Goal: Task Accomplishment & Management: Use online tool/utility

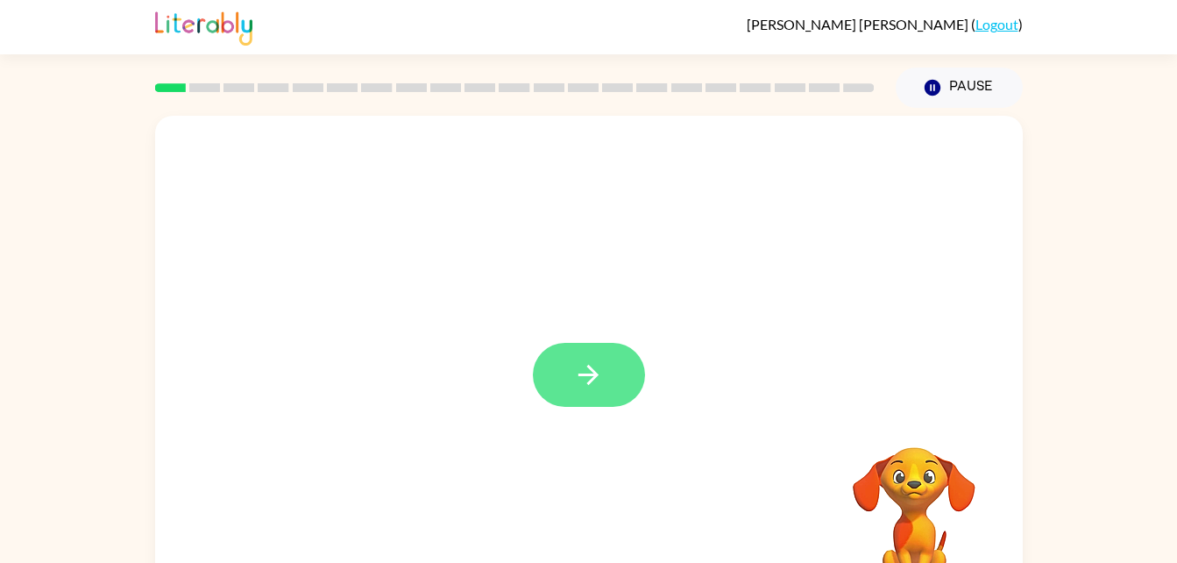
click at [572, 397] on button "button" at bounding box center [589, 375] width 112 height 64
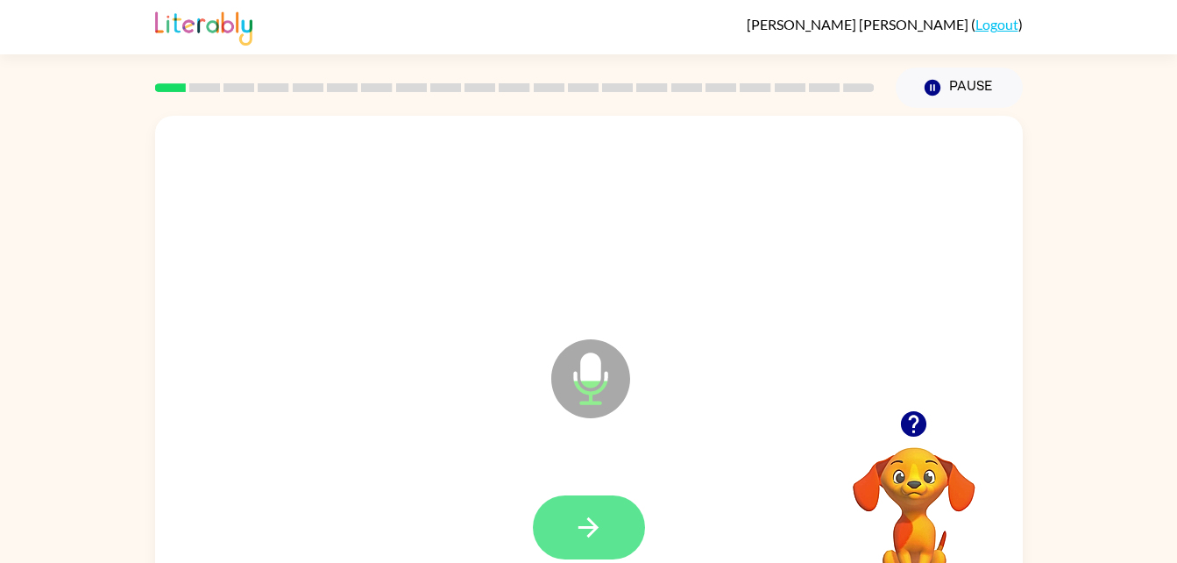
click at [592, 531] on icon "button" at bounding box center [589, 527] width 20 height 20
click at [609, 498] on button "button" at bounding box center [589, 527] width 112 height 64
click at [606, 514] on button "button" at bounding box center [589, 527] width 112 height 64
click at [586, 538] on icon "button" at bounding box center [588, 527] width 31 height 31
click at [620, 495] on button "button" at bounding box center [589, 527] width 112 height 64
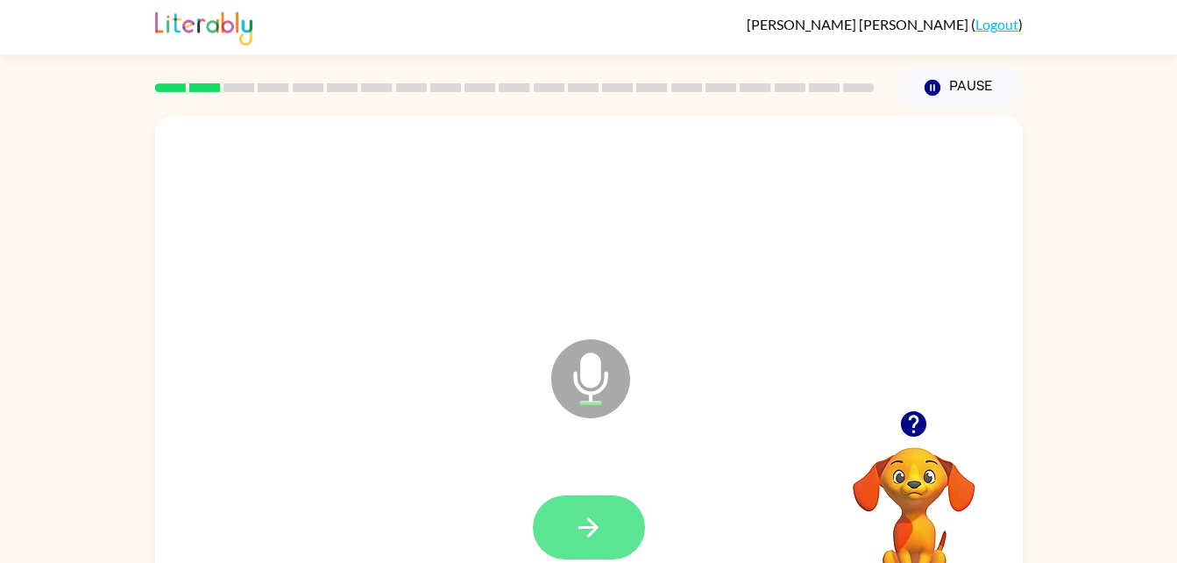
click at [568, 518] on button "button" at bounding box center [589, 527] width 112 height 64
click at [603, 509] on button "button" at bounding box center [589, 527] width 112 height 64
click at [593, 528] on icon "button" at bounding box center [589, 527] width 20 height 20
click at [584, 504] on button "button" at bounding box center [589, 527] width 112 height 64
click at [631, 523] on button "button" at bounding box center [589, 527] width 112 height 64
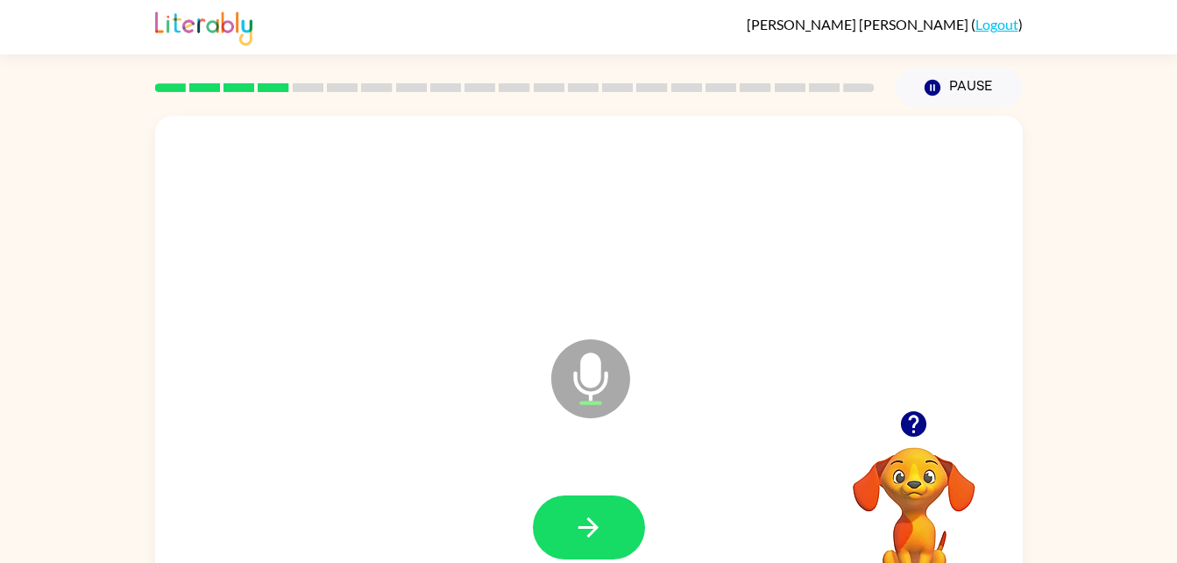
click at [629, 496] on div at bounding box center [589, 527] width 112 height 64
click at [621, 515] on button "button" at bounding box center [589, 527] width 112 height 64
click at [594, 534] on icon "button" at bounding box center [588, 527] width 31 height 31
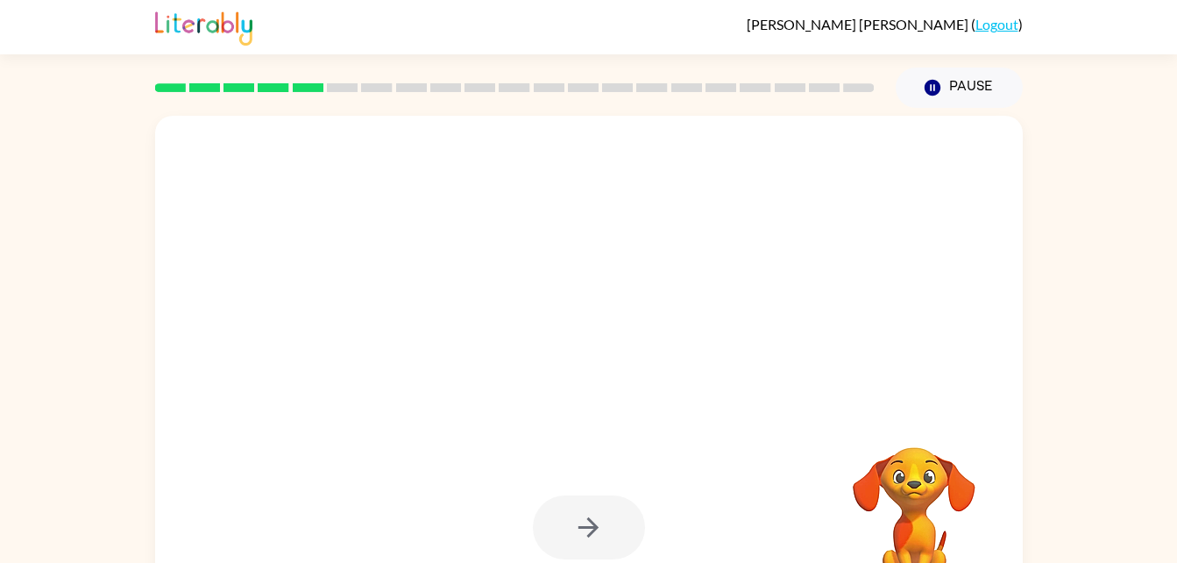
click at [600, 522] on div at bounding box center [589, 527] width 112 height 64
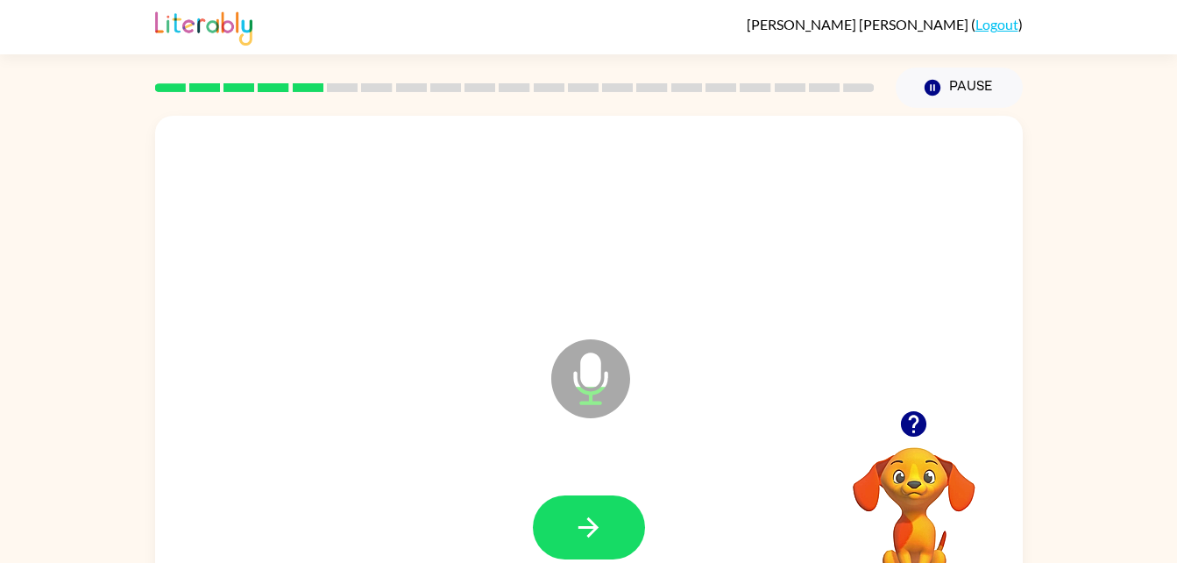
click at [554, 483] on div at bounding box center [589, 528] width 833 height 144
click at [635, 537] on button "button" at bounding box center [589, 527] width 112 height 64
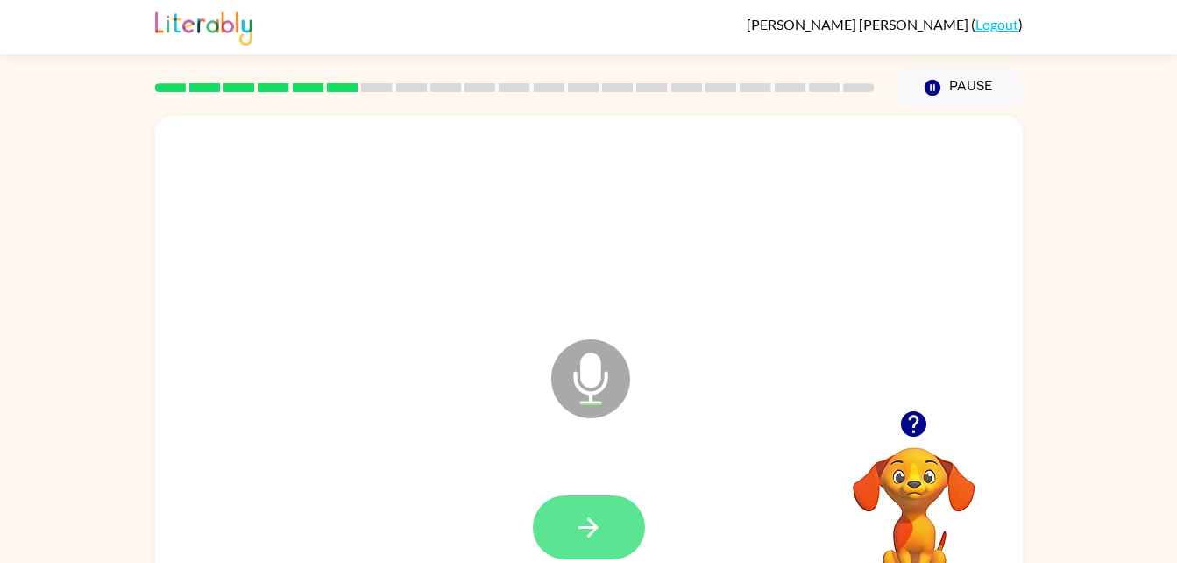
click at [591, 532] on icon "button" at bounding box center [589, 527] width 20 height 20
click at [571, 520] on button "button" at bounding box center [589, 527] width 112 height 64
click at [607, 528] on button "button" at bounding box center [589, 527] width 112 height 64
click at [603, 510] on button "button" at bounding box center [589, 527] width 112 height 64
click at [584, 505] on button "button" at bounding box center [589, 527] width 112 height 64
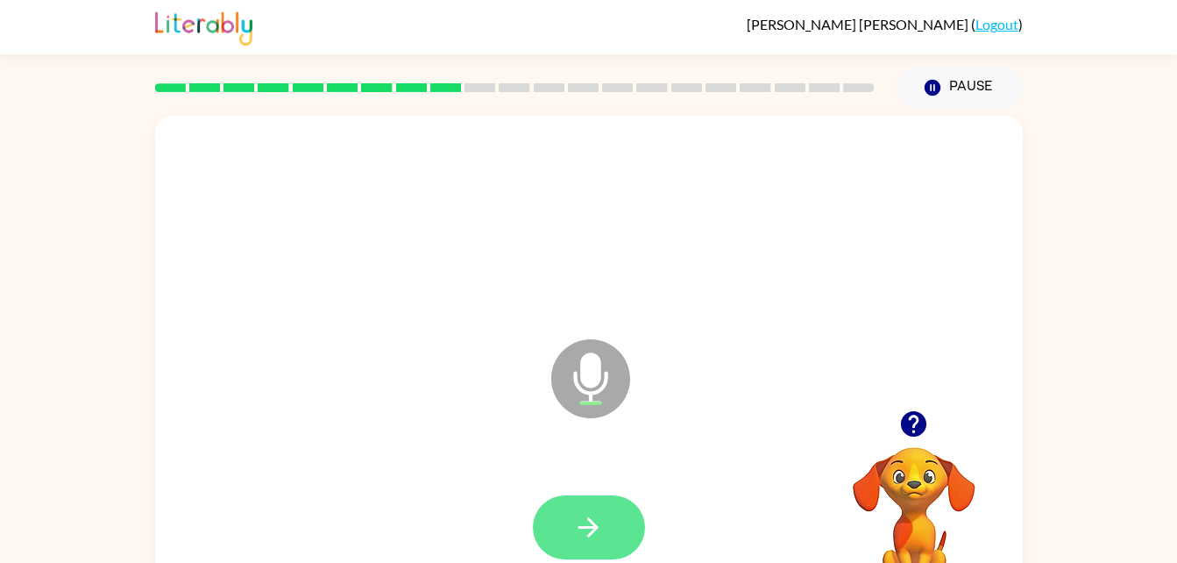
click at [607, 513] on button "button" at bounding box center [589, 527] width 112 height 64
click at [607, 530] on button "button" at bounding box center [589, 527] width 112 height 64
click at [600, 524] on icon "button" at bounding box center [588, 527] width 31 height 31
click at [624, 510] on button "button" at bounding box center [589, 527] width 112 height 64
click at [593, 536] on icon "button" at bounding box center [588, 527] width 31 height 31
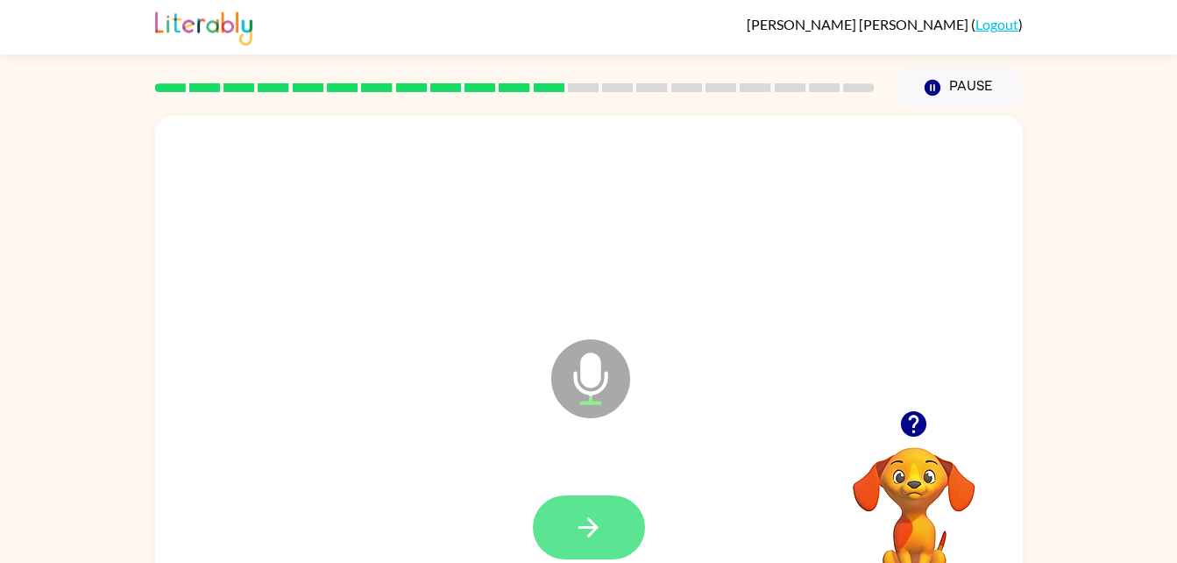
click at [600, 499] on button "button" at bounding box center [589, 527] width 112 height 64
click at [590, 530] on icon "button" at bounding box center [588, 527] width 31 height 31
click at [615, 547] on button "button" at bounding box center [589, 527] width 112 height 64
click at [629, 479] on div at bounding box center [589, 528] width 833 height 144
click at [590, 523] on icon "button" at bounding box center [588, 527] width 31 height 31
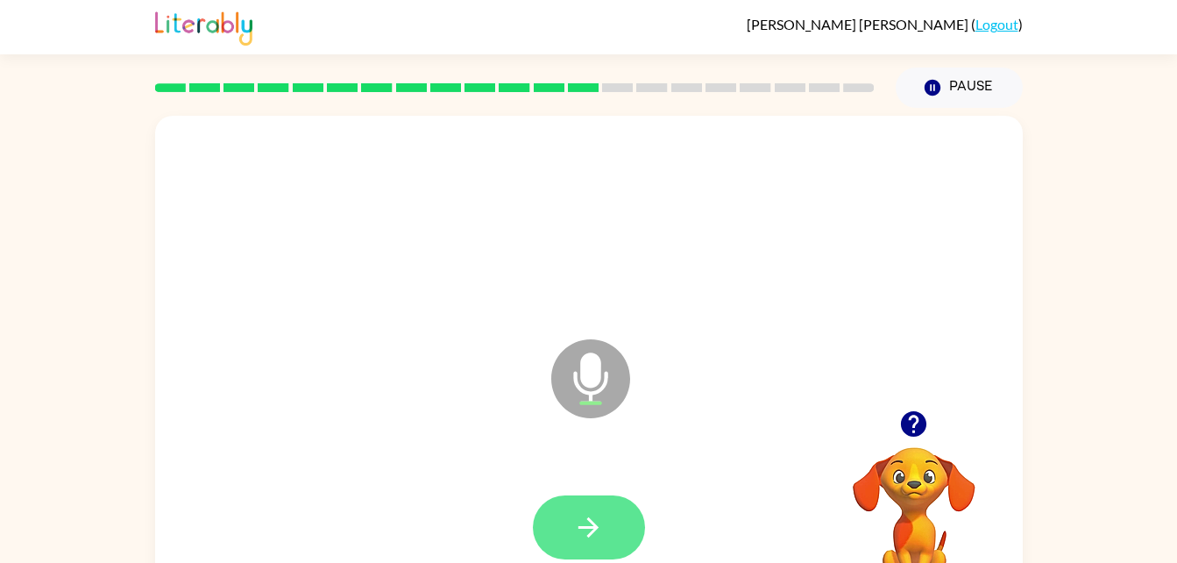
click at [559, 516] on button "button" at bounding box center [589, 527] width 112 height 64
click at [605, 525] on button "button" at bounding box center [589, 527] width 112 height 64
click at [615, 534] on button "button" at bounding box center [589, 527] width 112 height 64
click at [603, 508] on button "button" at bounding box center [589, 527] width 112 height 64
click at [579, 525] on icon "button" at bounding box center [588, 527] width 31 height 31
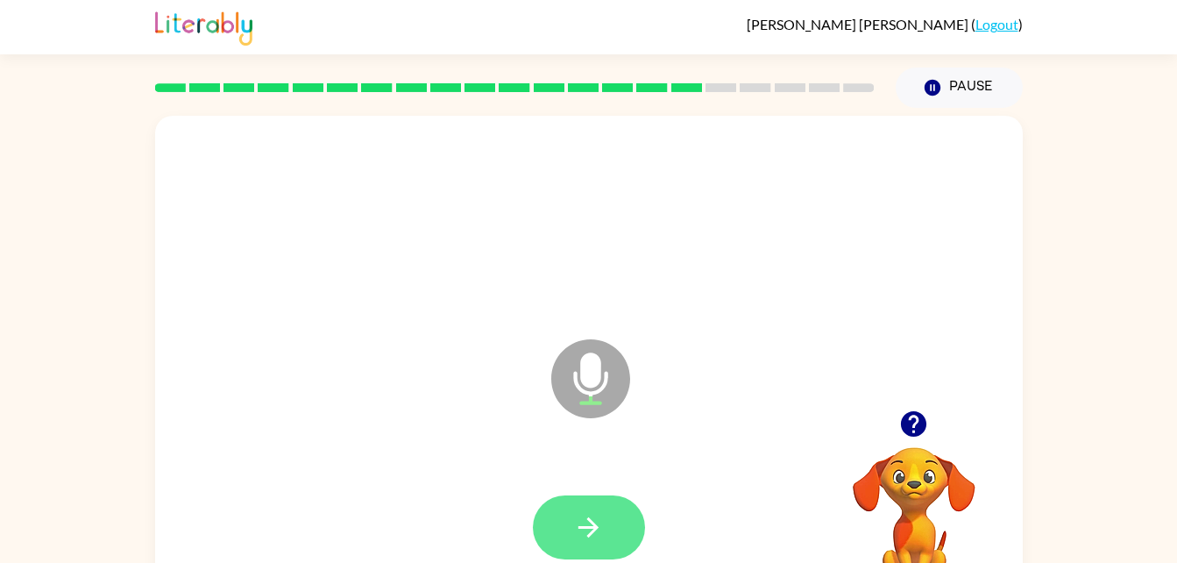
click at [615, 513] on button "button" at bounding box center [589, 527] width 112 height 64
click at [586, 509] on button "button" at bounding box center [589, 527] width 112 height 64
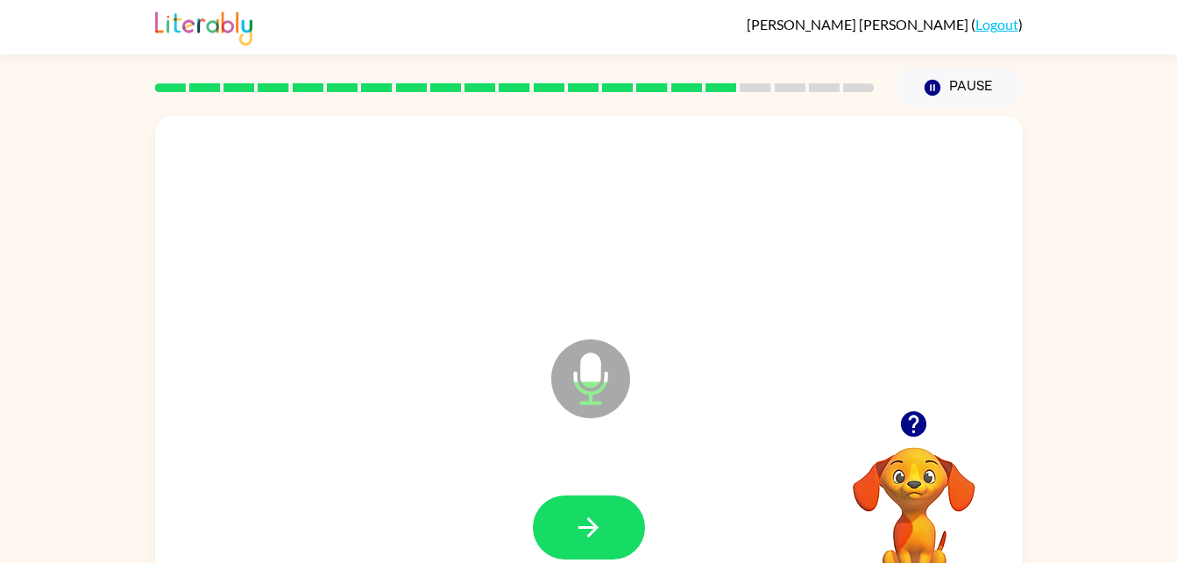
click at [576, 482] on div at bounding box center [589, 528] width 833 height 144
click at [568, 530] on button "button" at bounding box center [589, 527] width 112 height 64
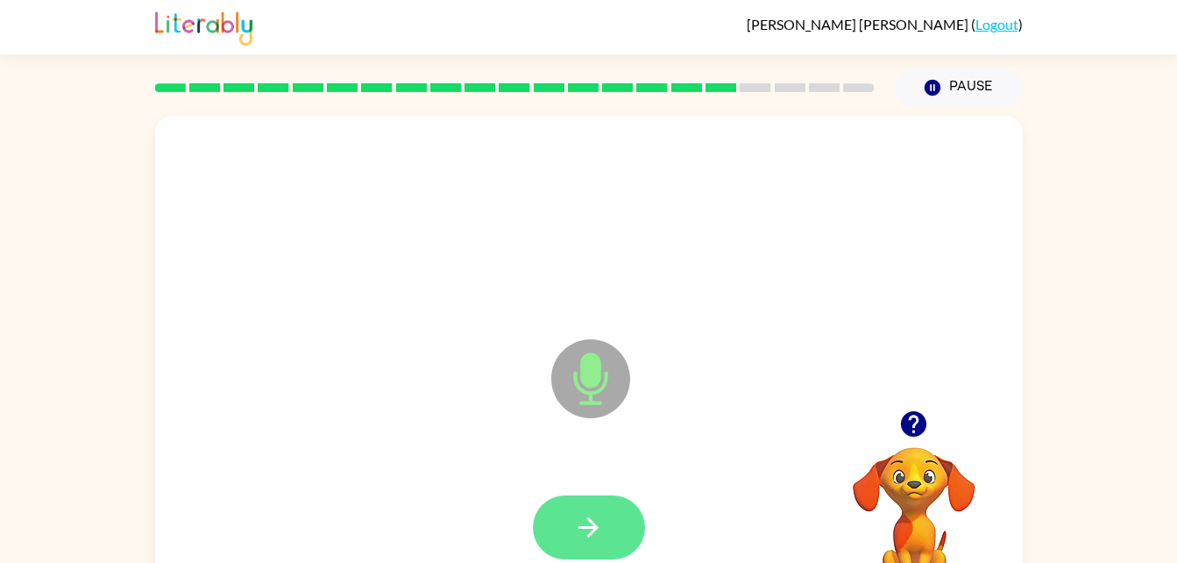
click at [579, 504] on button "button" at bounding box center [589, 527] width 112 height 64
click at [601, 512] on icon "button" at bounding box center [588, 527] width 31 height 31
click at [600, 536] on icon "button" at bounding box center [588, 527] width 31 height 31
click at [603, 538] on icon "button" at bounding box center [588, 527] width 31 height 31
click at [594, 497] on button "button" at bounding box center [589, 527] width 112 height 64
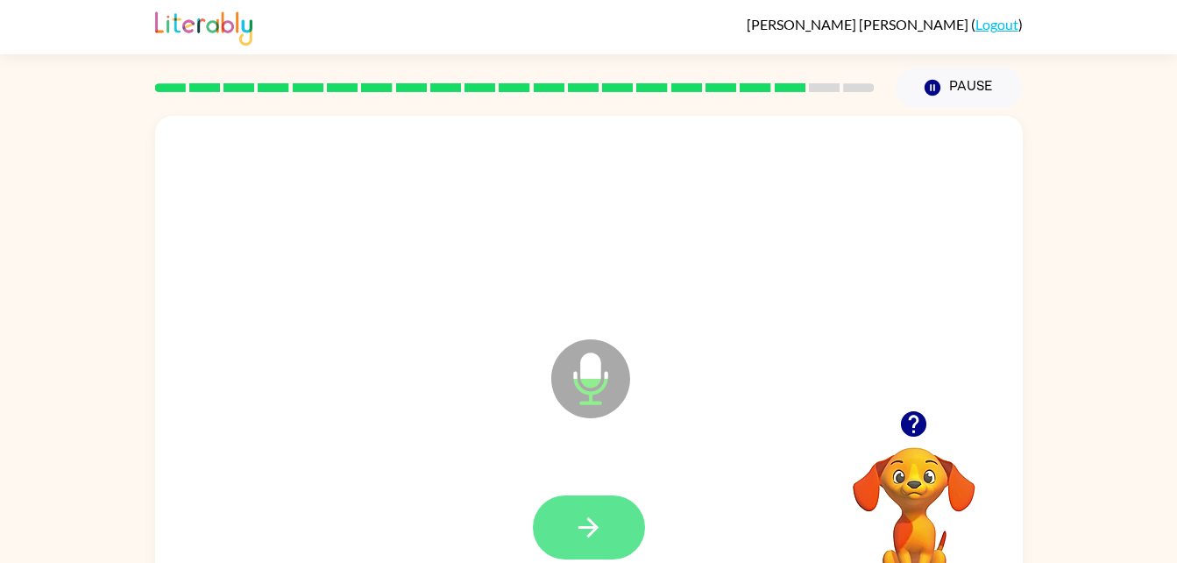
click at [577, 536] on icon "button" at bounding box center [588, 527] width 31 height 31
click at [586, 495] on button "button" at bounding box center [589, 527] width 112 height 64
click at [579, 514] on icon "button" at bounding box center [588, 527] width 31 height 31
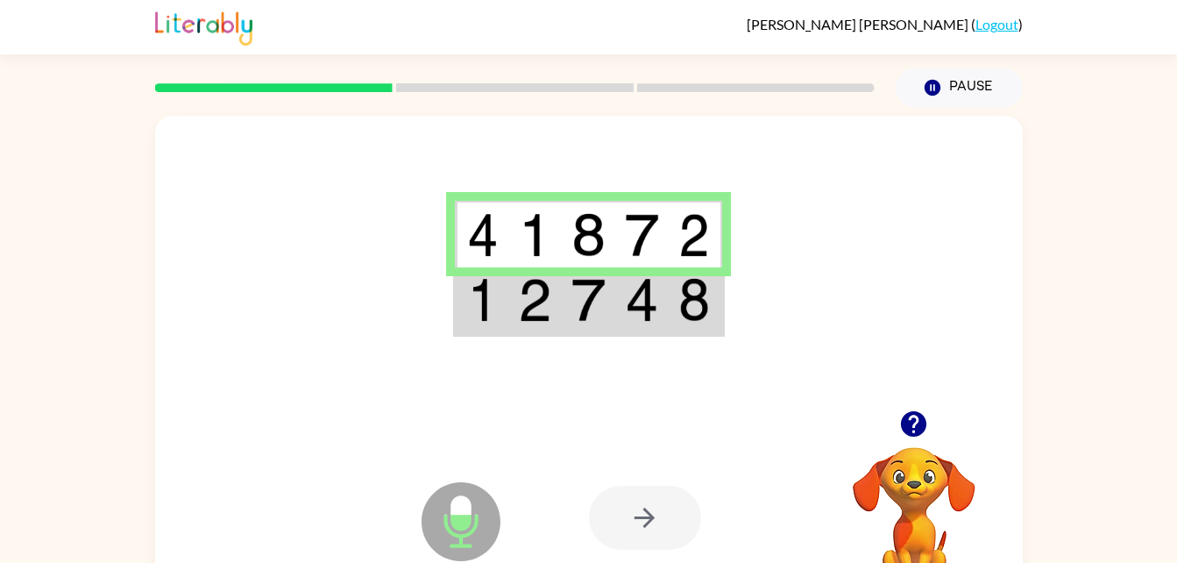
click at [610, 310] on td at bounding box center [588, 300] width 53 height 67
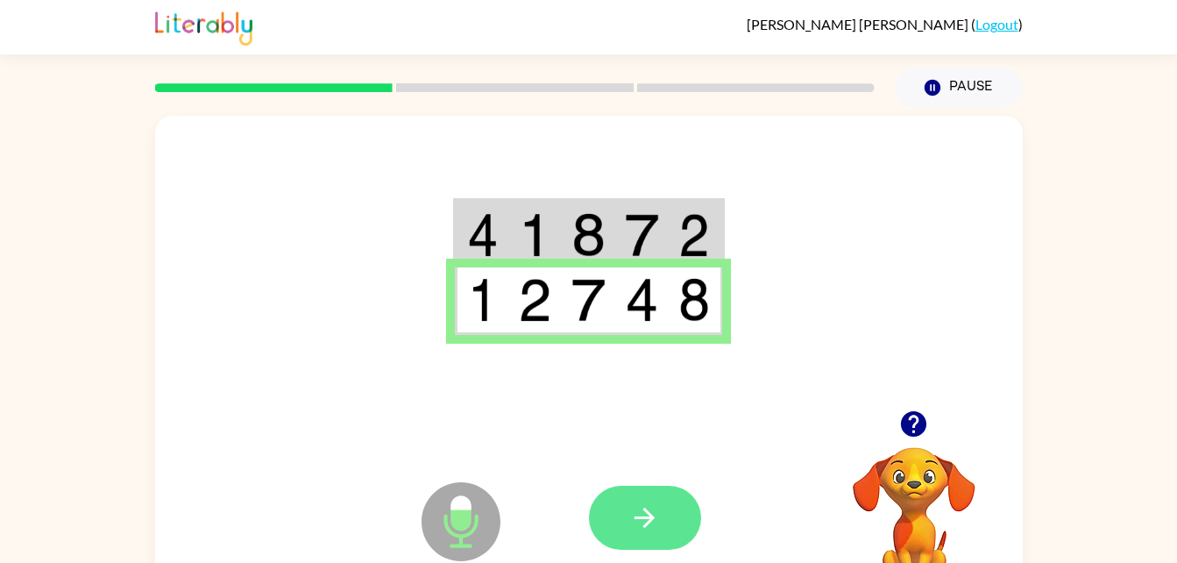
click at [690, 498] on button "button" at bounding box center [645, 518] width 112 height 64
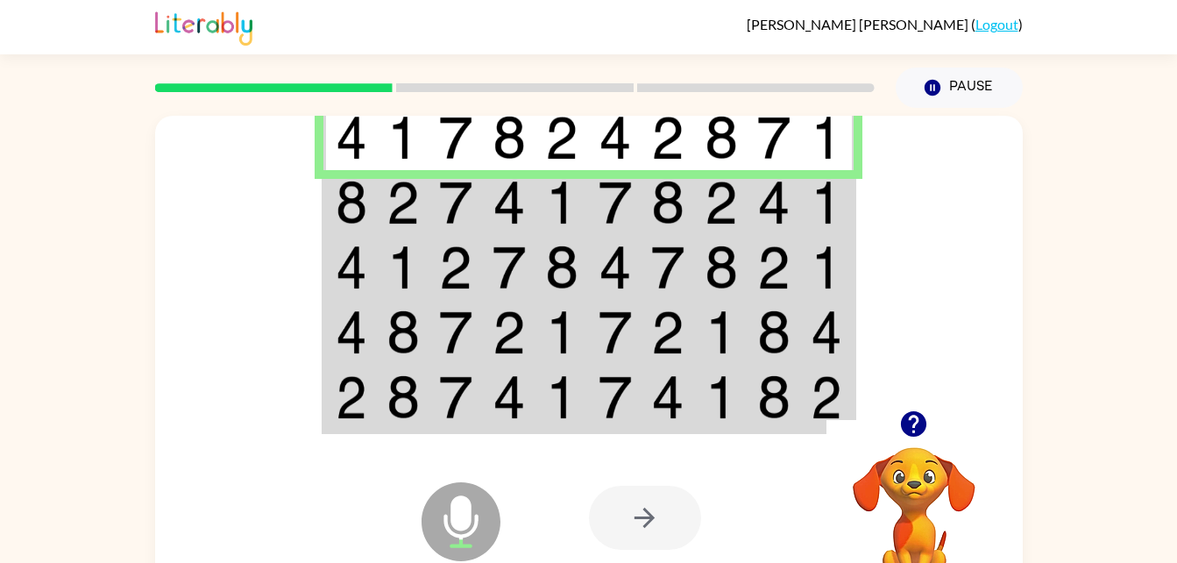
click at [552, 205] on img at bounding box center [561, 203] width 33 height 44
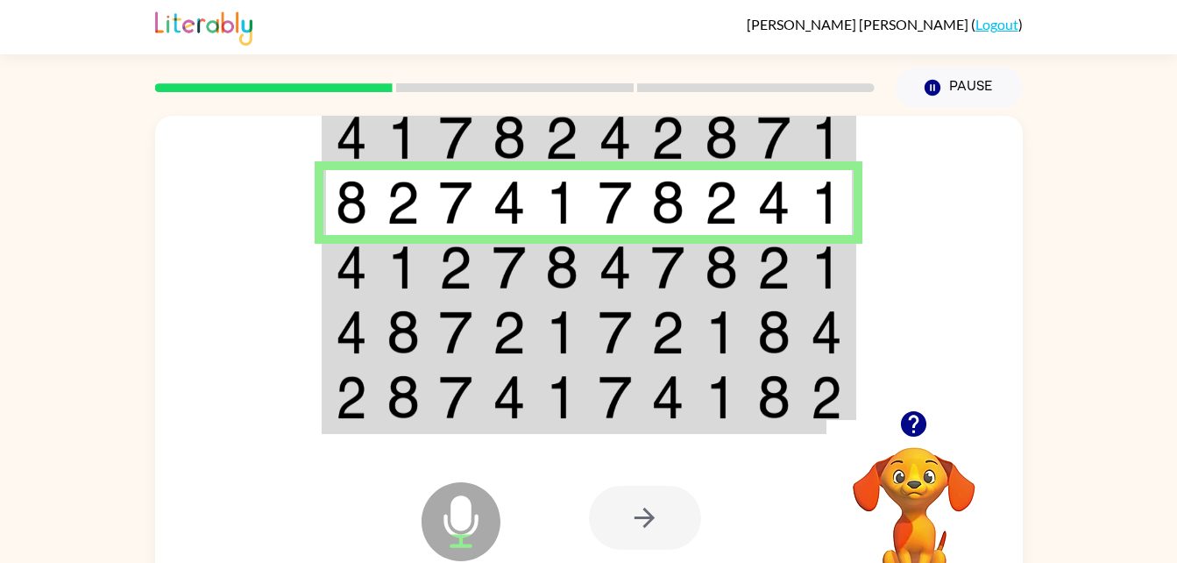
click at [551, 265] on img at bounding box center [561, 267] width 33 height 44
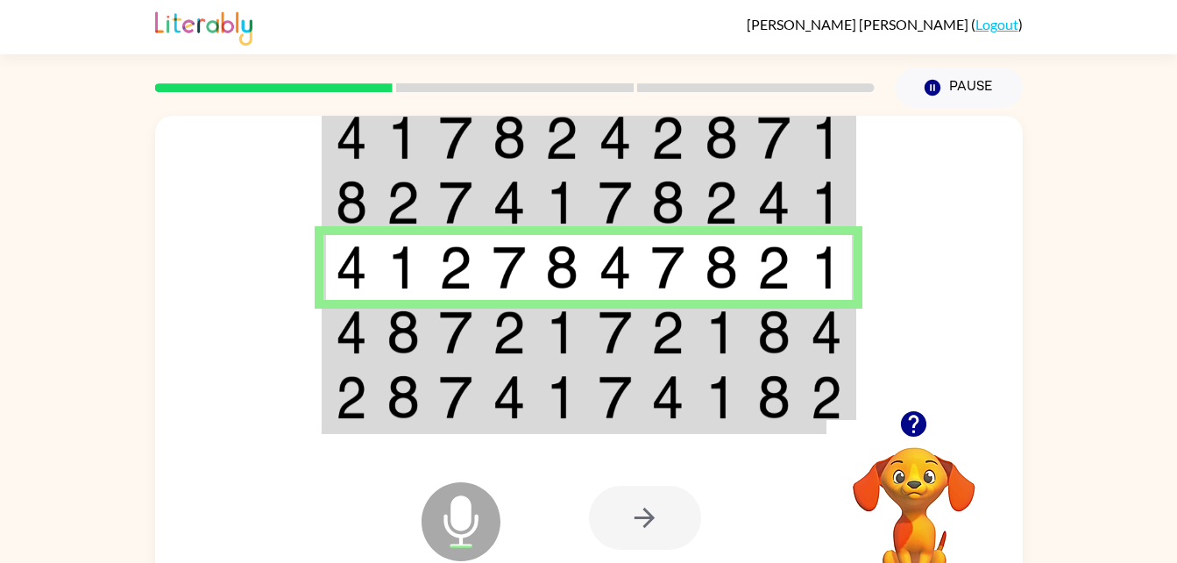
click at [657, 316] on img at bounding box center [667, 332] width 33 height 44
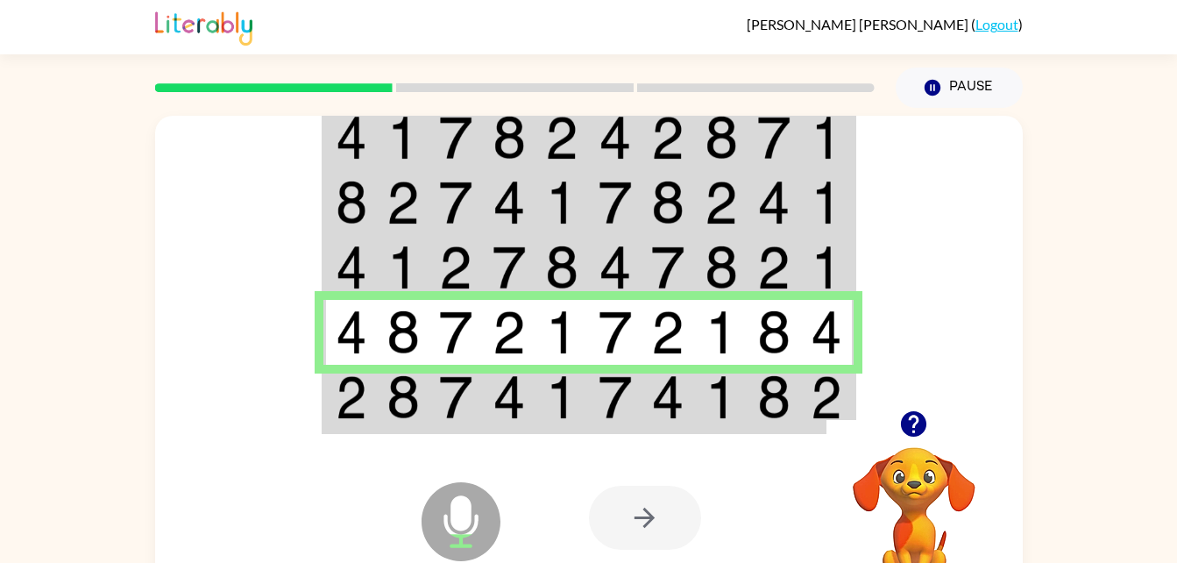
click at [547, 395] on img at bounding box center [561, 397] width 33 height 44
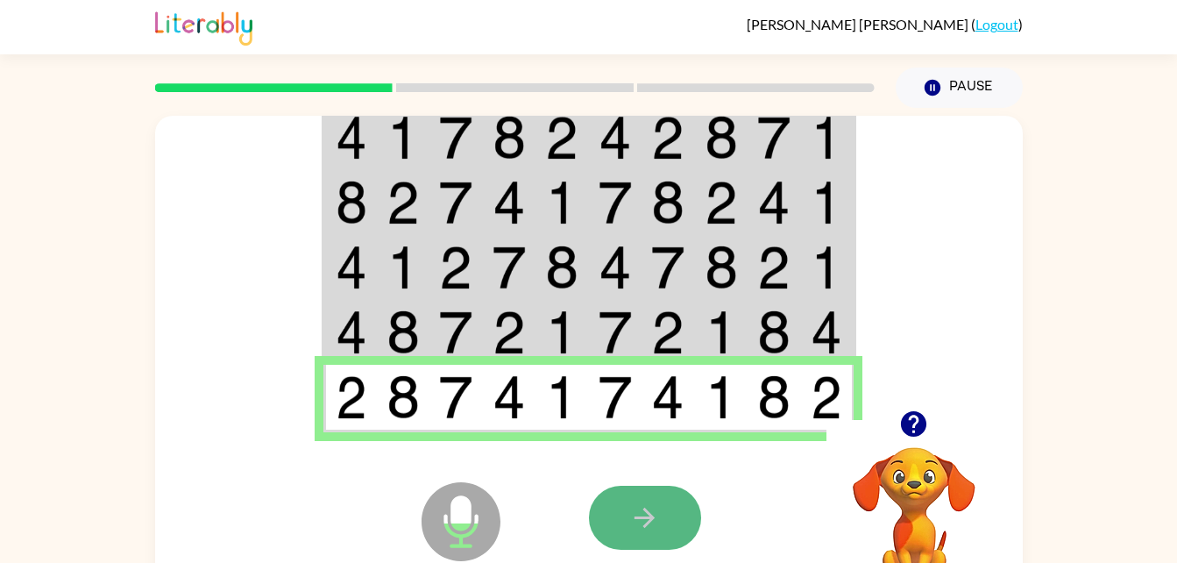
click at [676, 505] on button "button" at bounding box center [645, 518] width 112 height 64
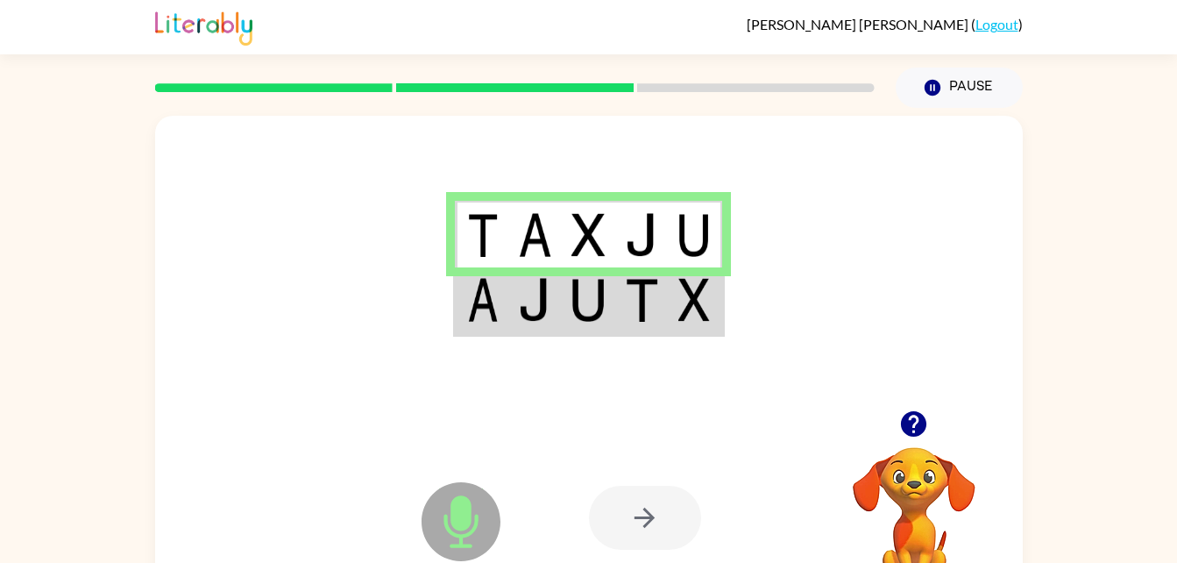
click at [648, 312] on img at bounding box center [641, 300] width 33 height 44
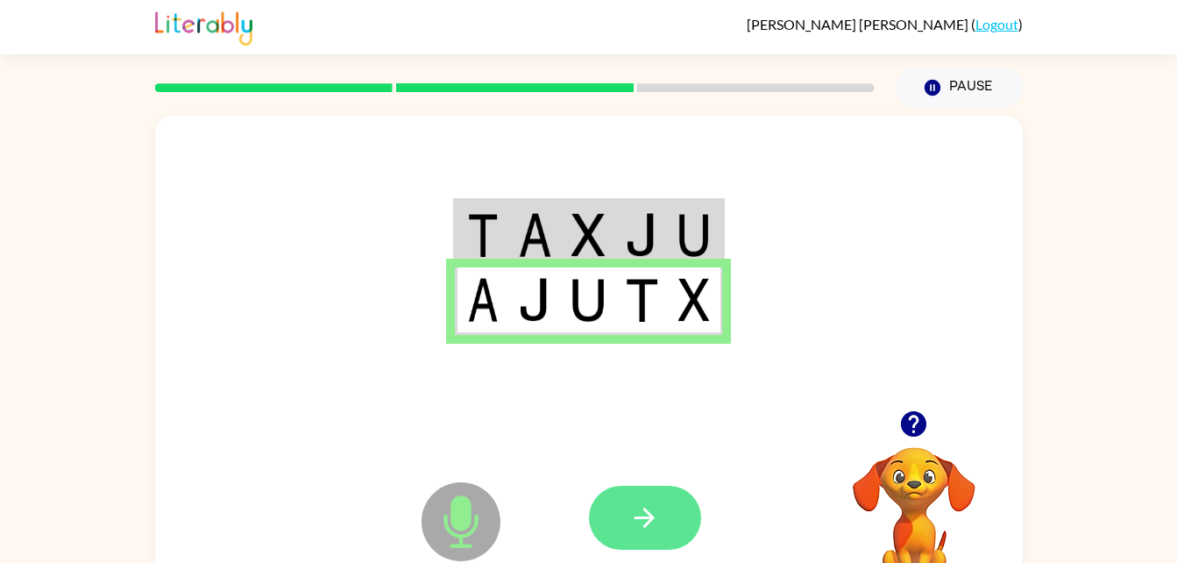
click at [657, 509] on icon "button" at bounding box center [644, 517] width 31 height 31
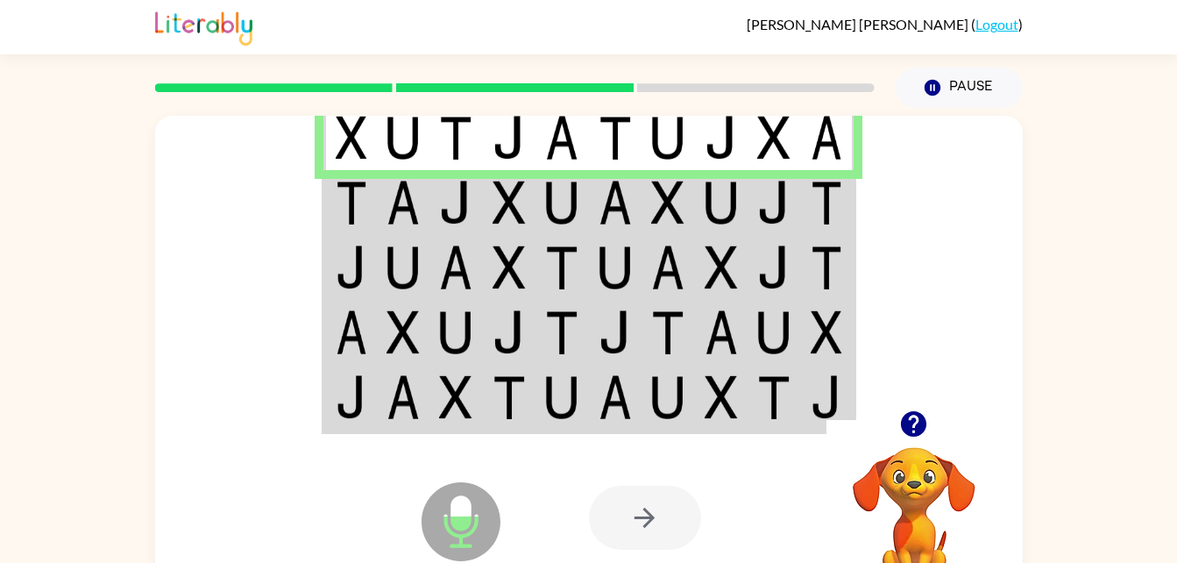
click at [521, 212] on img at bounding box center [509, 203] width 33 height 44
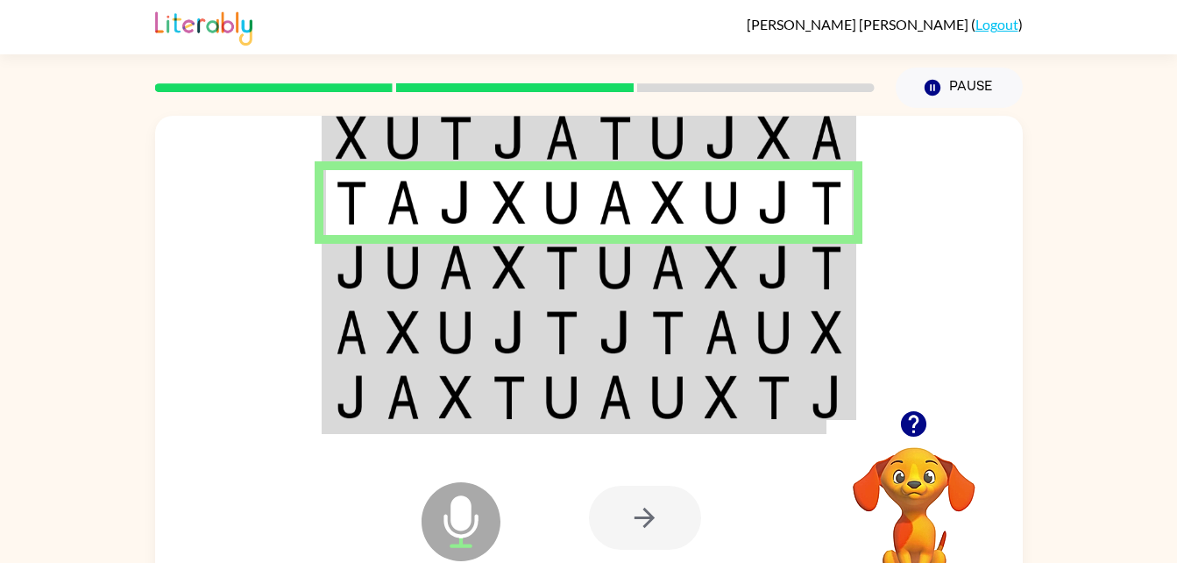
click at [493, 258] on img at bounding box center [509, 267] width 33 height 44
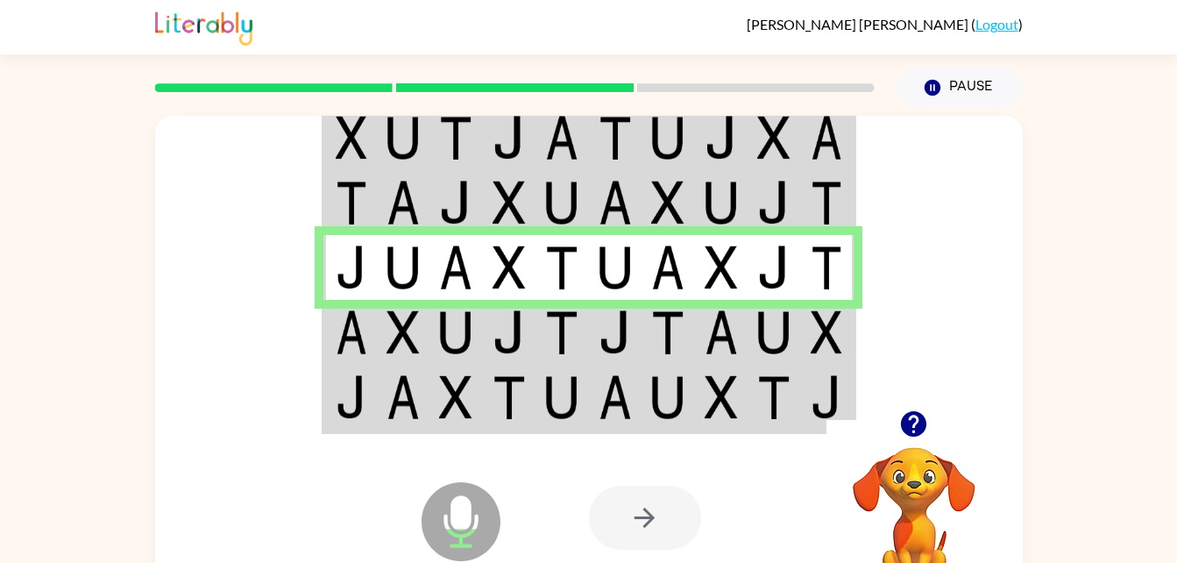
click at [486, 323] on td at bounding box center [509, 332] width 53 height 65
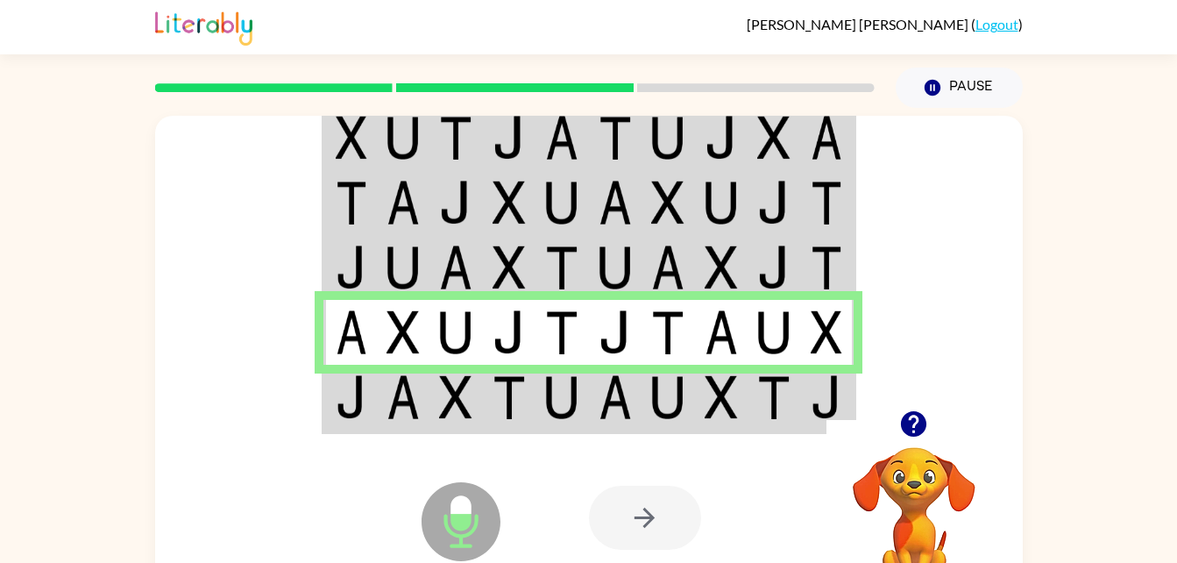
click at [407, 407] on img at bounding box center [403, 397] width 33 height 44
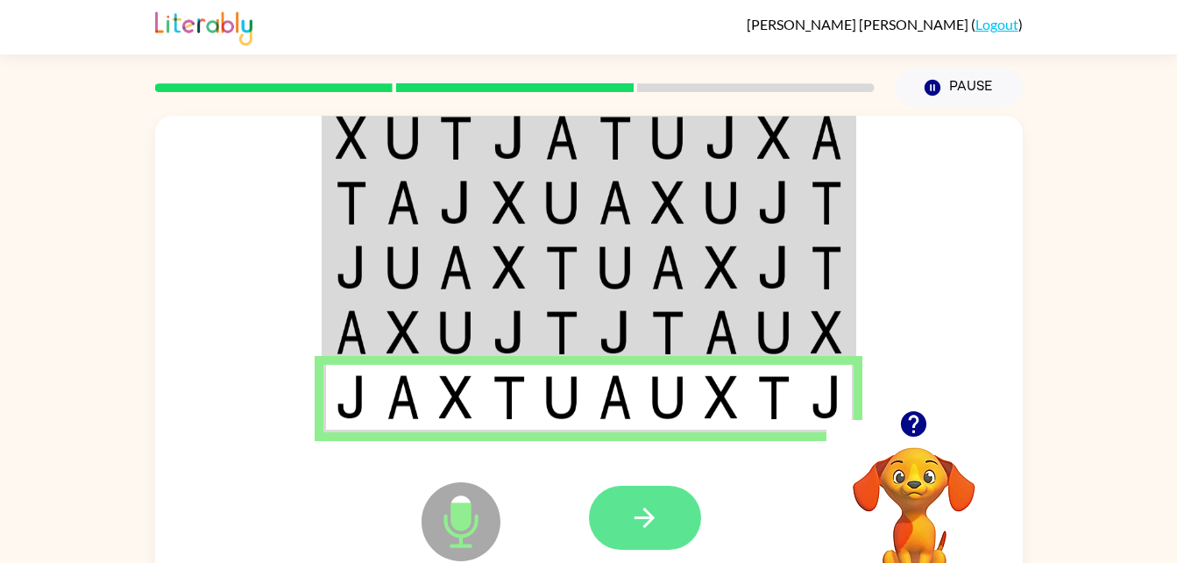
click at [664, 529] on button "button" at bounding box center [645, 518] width 112 height 64
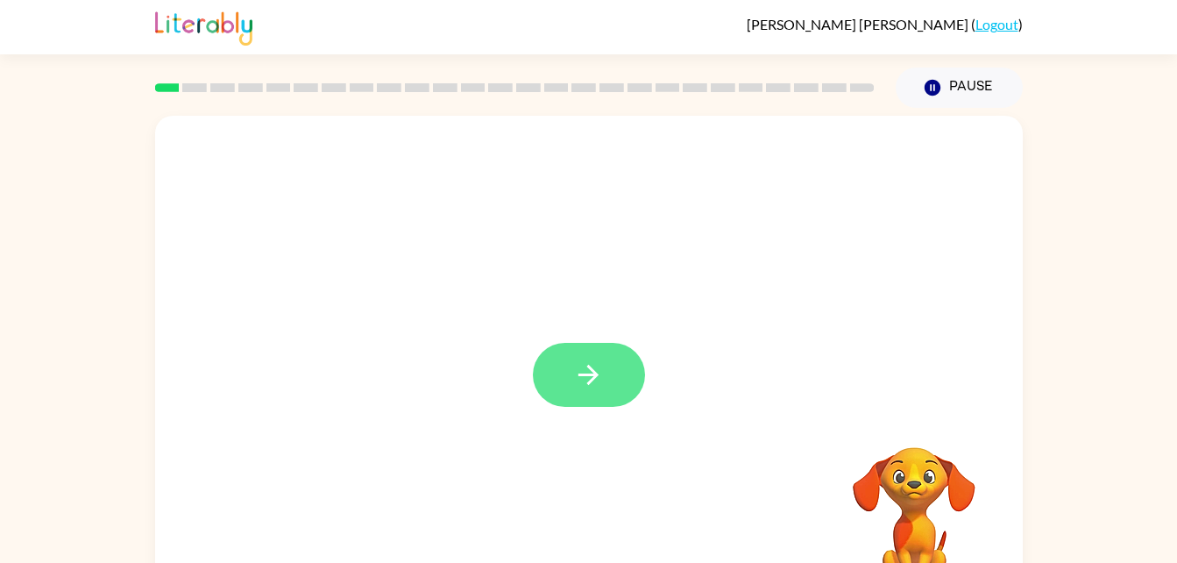
click at [561, 383] on button "button" at bounding box center [589, 375] width 112 height 64
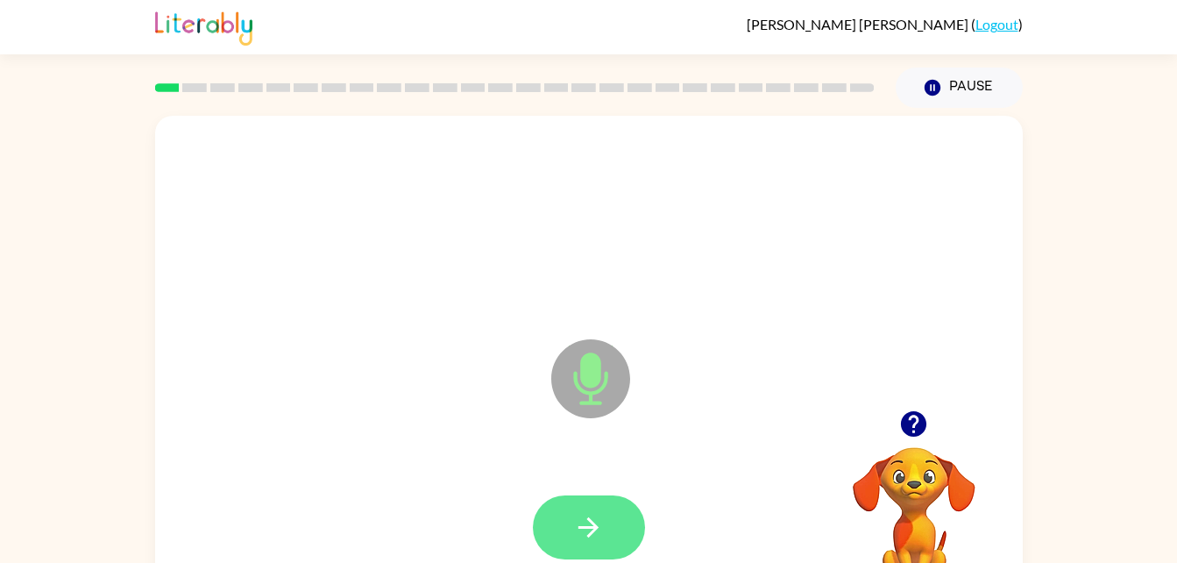
click at [636, 549] on button "button" at bounding box center [589, 527] width 112 height 64
click at [629, 534] on button "button" at bounding box center [589, 527] width 112 height 64
click at [594, 527] on icon "button" at bounding box center [589, 527] width 20 height 20
click at [617, 501] on button "button" at bounding box center [589, 527] width 112 height 64
click at [607, 514] on button "button" at bounding box center [589, 527] width 112 height 64
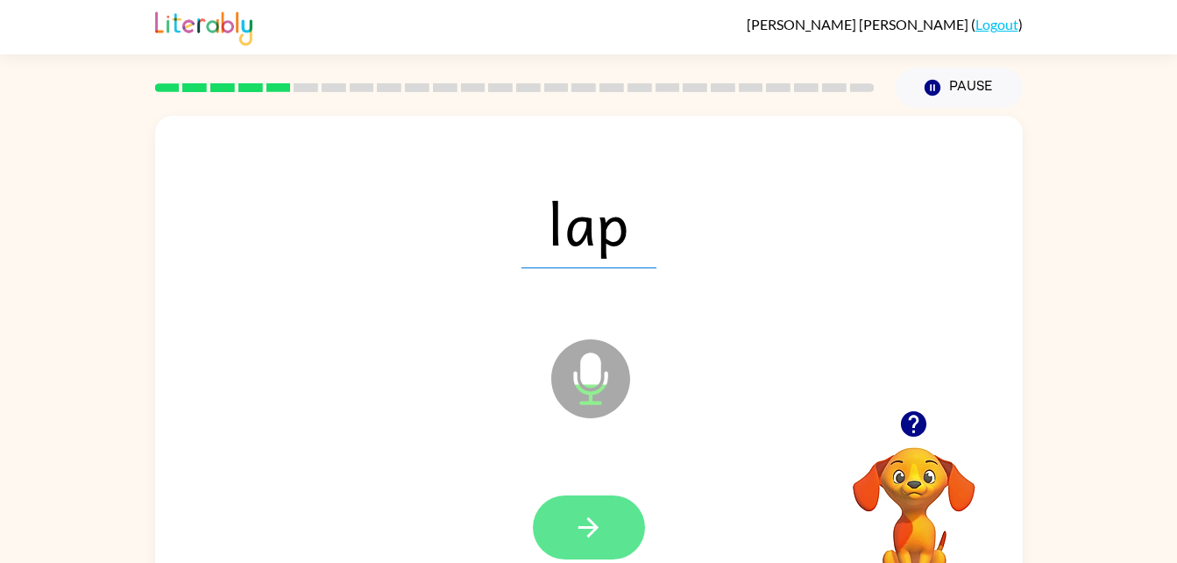
click at [593, 517] on icon "button" at bounding box center [588, 527] width 31 height 31
click at [569, 540] on button "button" at bounding box center [589, 527] width 112 height 64
click at [558, 531] on button "button" at bounding box center [589, 527] width 112 height 64
click at [594, 509] on button "button" at bounding box center [589, 527] width 112 height 64
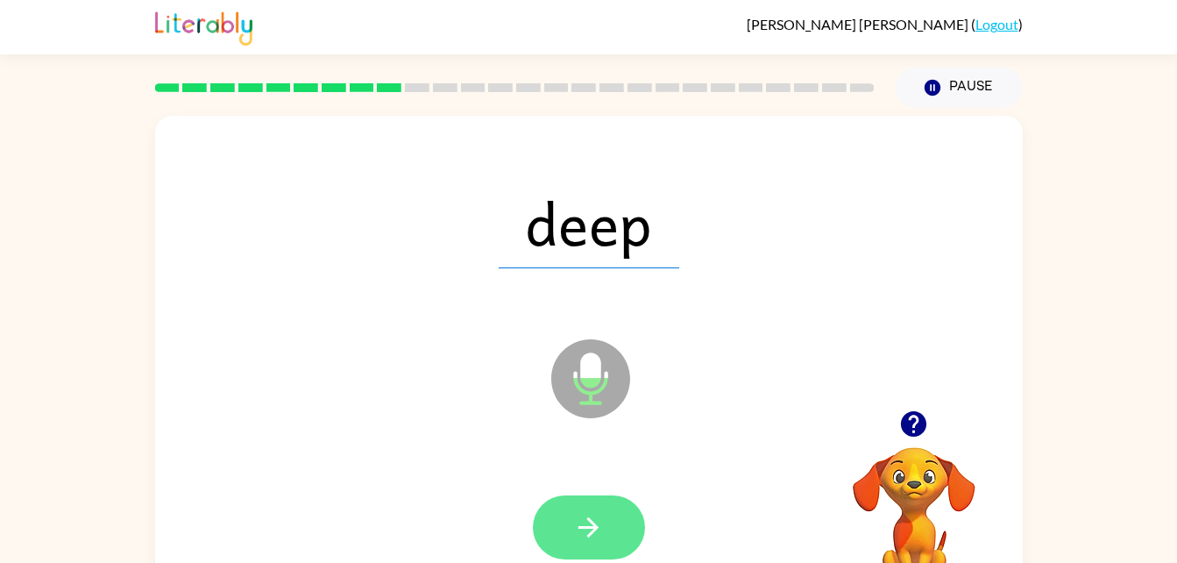
click at [599, 512] on icon "button" at bounding box center [588, 527] width 31 height 31
click at [586, 543] on button "button" at bounding box center [589, 527] width 112 height 64
click at [607, 506] on button "button" at bounding box center [589, 527] width 112 height 64
click at [613, 520] on button "button" at bounding box center [589, 527] width 112 height 64
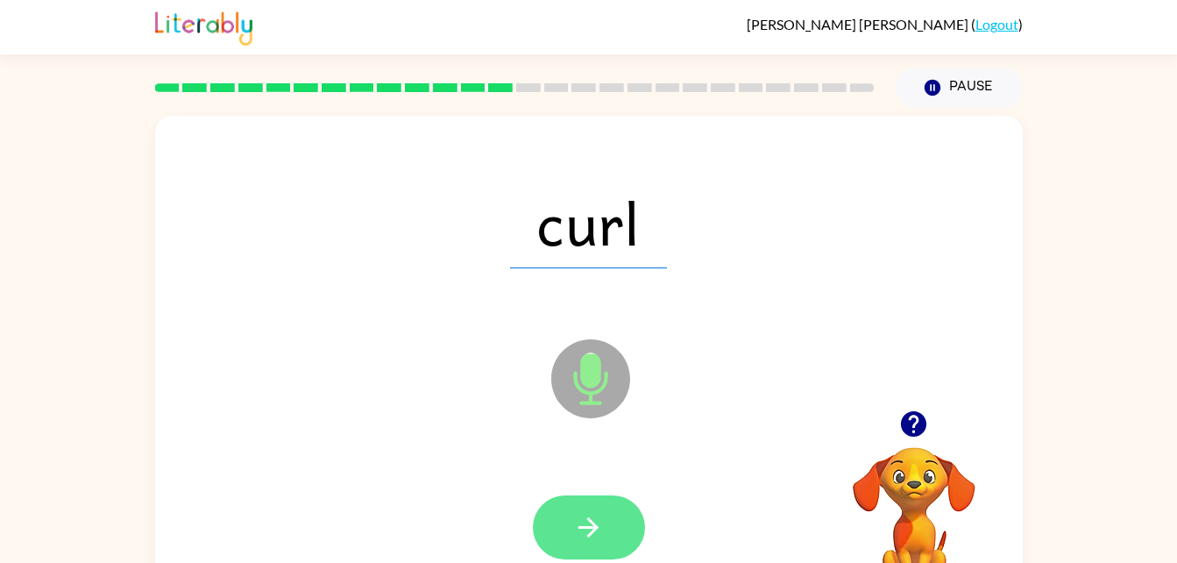
click at [607, 534] on button "button" at bounding box center [589, 527] width 112 height 64
click at [614, 540] on button "button" at bounding box center [589, 527] width 112 height 64
click at [607, 495] on button "button" at bounding box center [589, 527] width 112 height 64
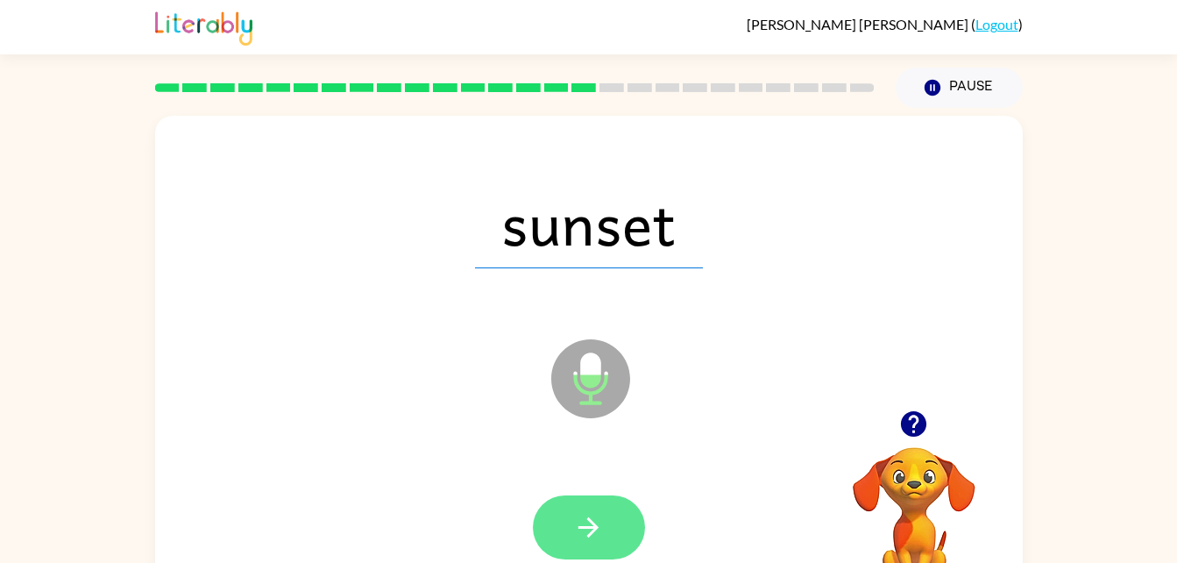
click at [589, 526] on icon "button" at bounding box center [589, 527] width 20 height 20
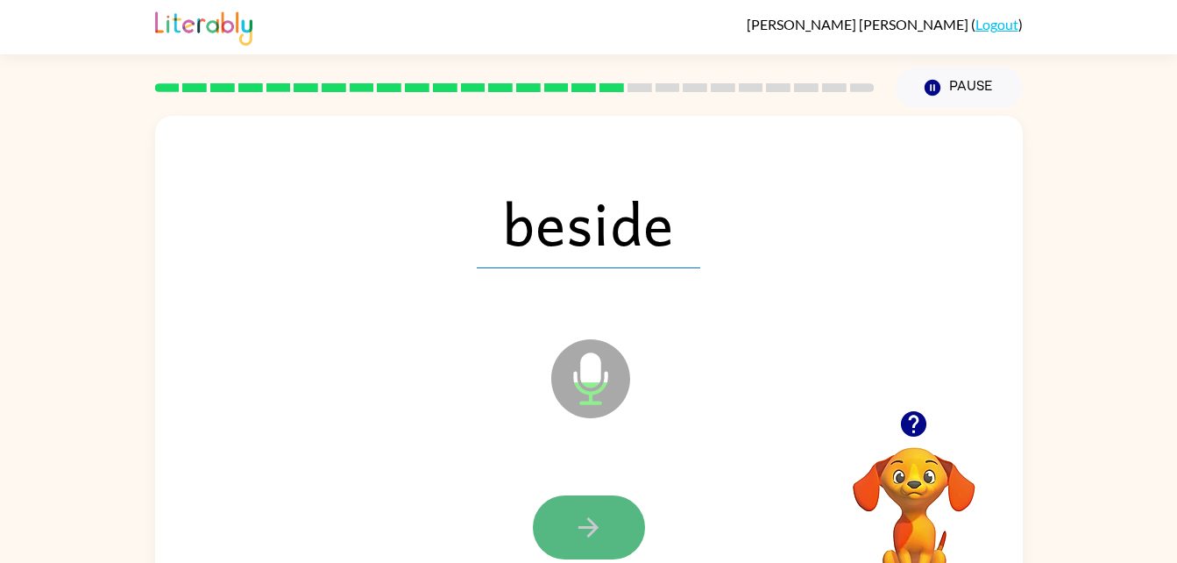
click at [617, 495] on button "button" at bounding box center [589, 527] width 112 height 64
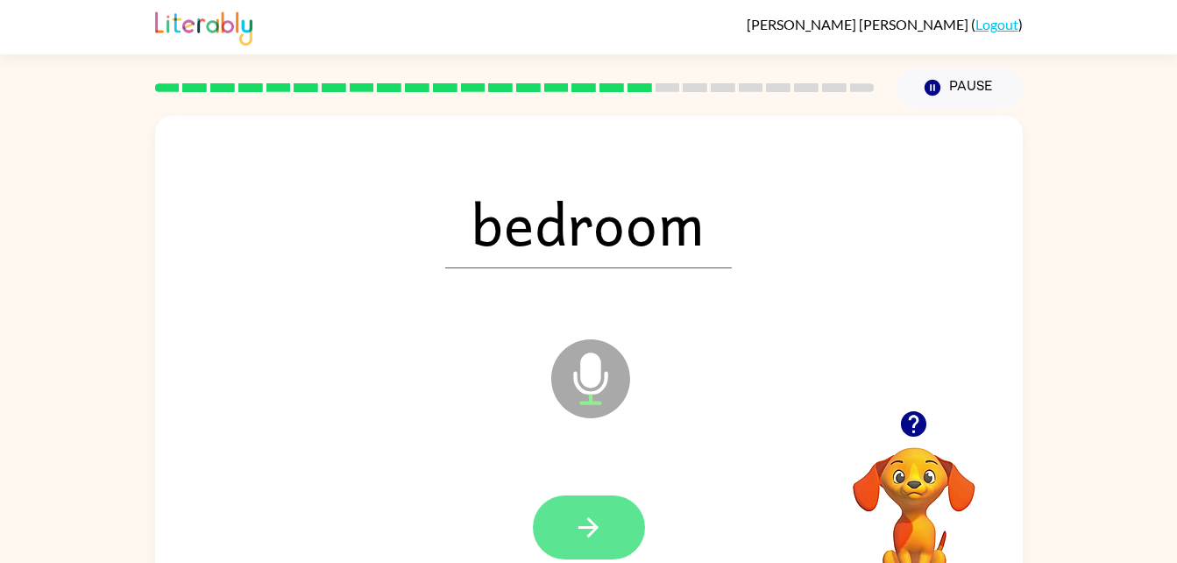
click at [591, 505] on button "button" at bounding box center [589, 527] width 112 height 64
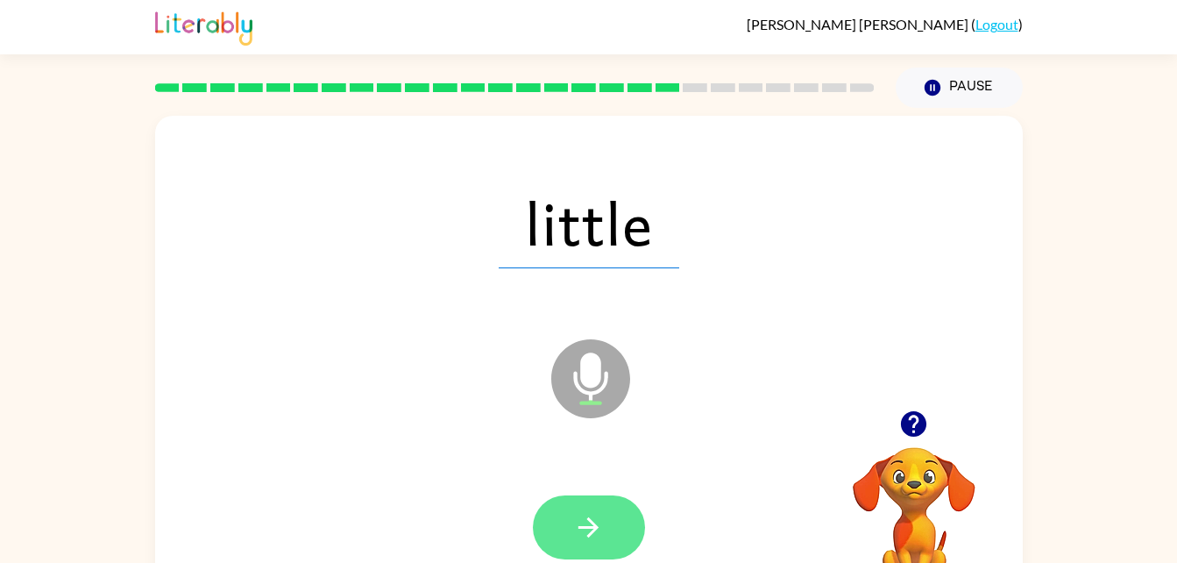
click at [554, 512] on button "button" at bounding box center [589, 527] width 112 height 64
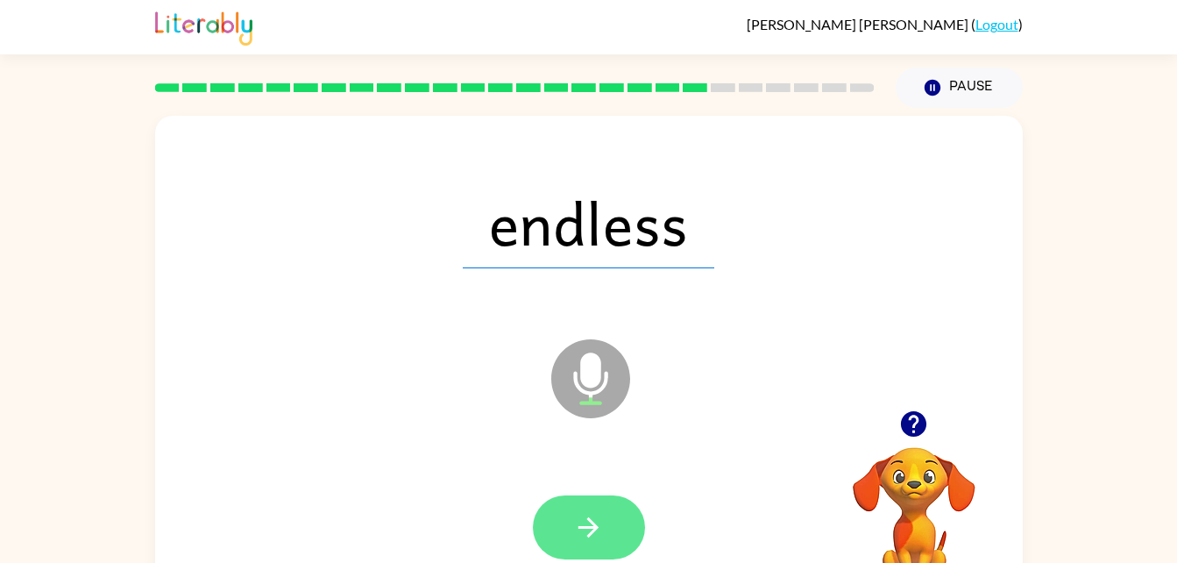
click at [595, 550] on button "button" at bounding box center [589, 527] width 112 height 64
click at [600, 526] on icon "button" at bounding box center [588, 527] width 31 height 31
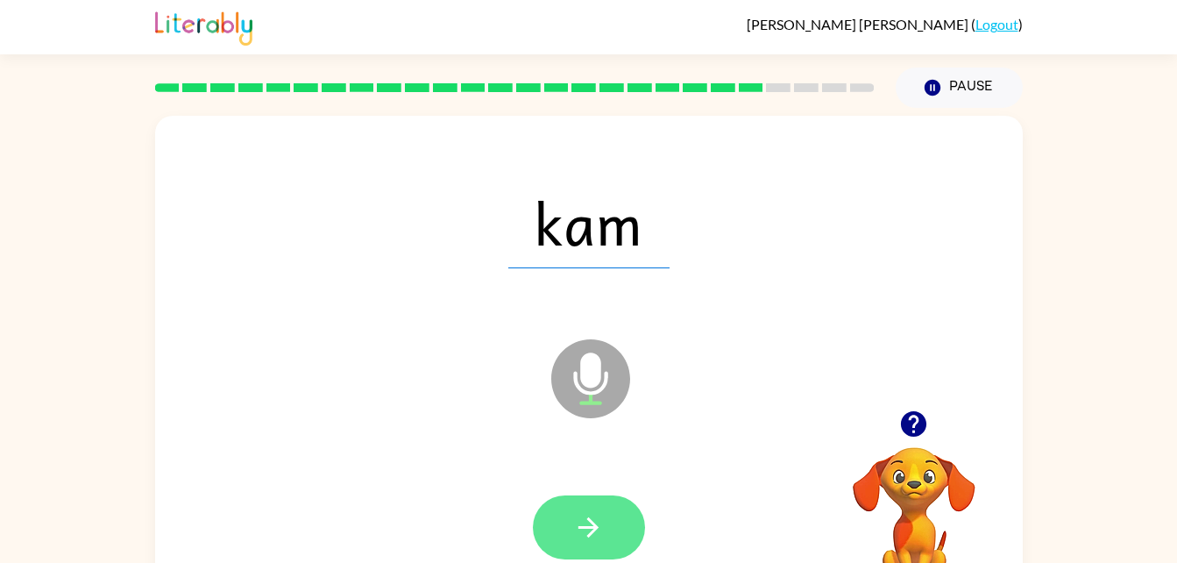
click at [572, 502] on button "button" at bounding box center [589, 527] width 112 height 64
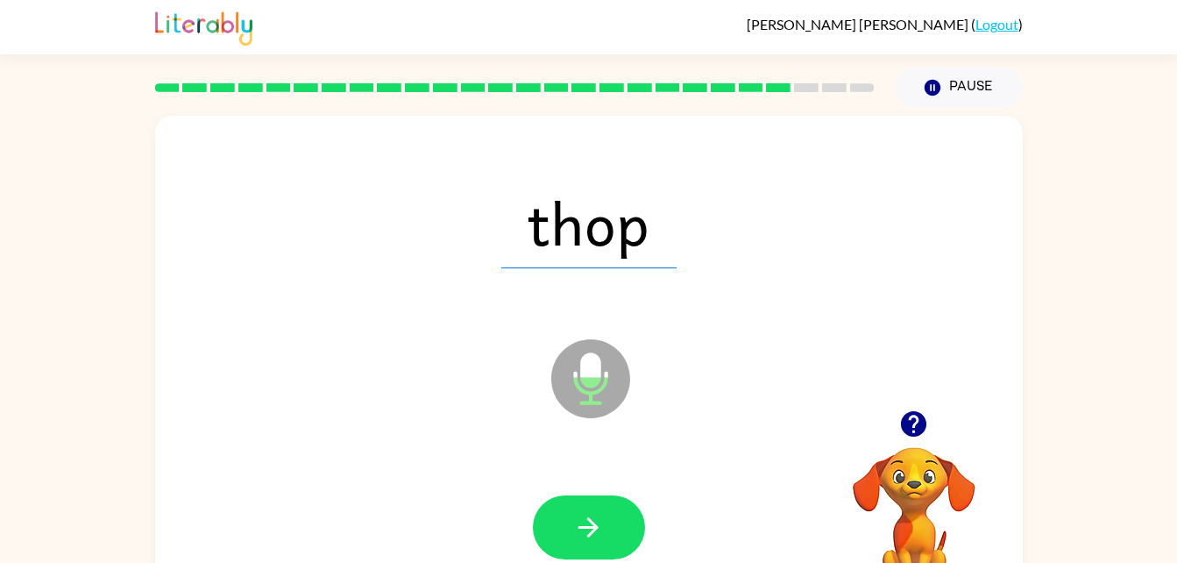
click at [338, 329] on div "Microphone The Microphone is here when it is your turn to talk" at bounding box center [547, 334] width 749 height 63
click at [329, 328] on div "Microphone The Microphone is here when it is your turn to talk" at bounding box center [547, 334] width 749 height 63
click at [307, 330] on div "Microphone The Microphone is here when it is your turn to talk" at bounding box center [547, 334] width 749 height 63
click at [602, 534] on icon "button" at bounding box center [588, 527] width 31 height 31
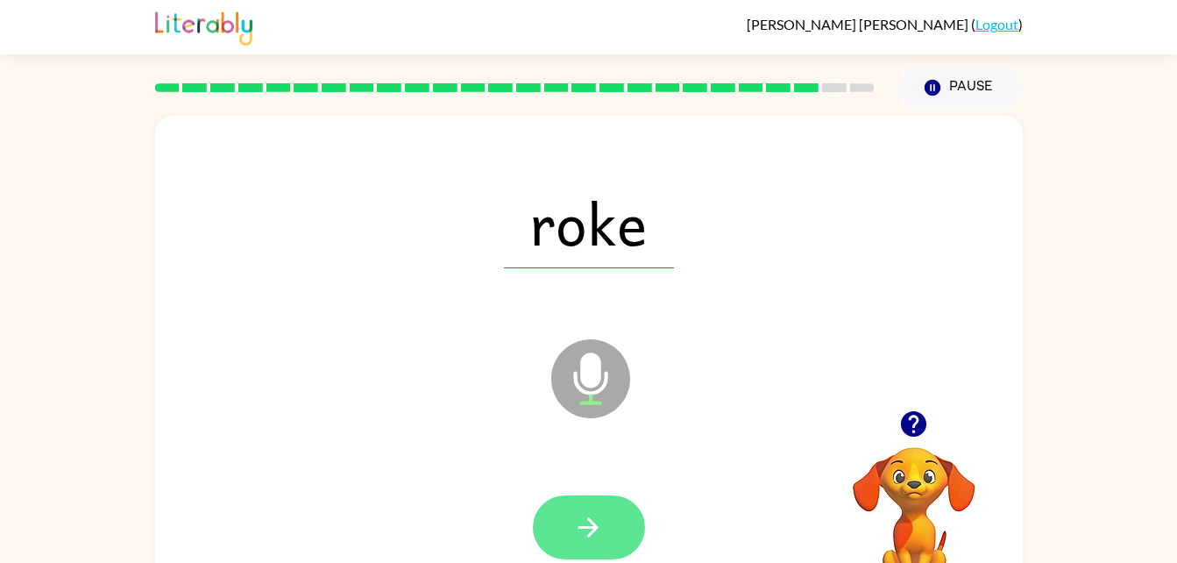
click at [633, 528] on button "button" at bounding box center [589, 527] width 112 height 64
click at [614, 523] on button "button" at bounding box center [589, 527] width 112 height 64
